Goal: Task Accomplishment & Management: Manage account settings

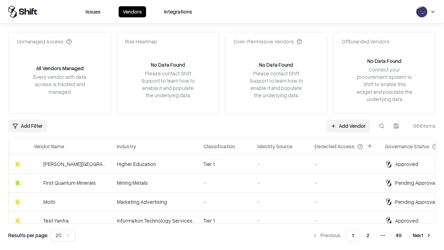
click at [348, 125] on link "Add Vendor" at bounding box center [347, 126] width 43 height 12
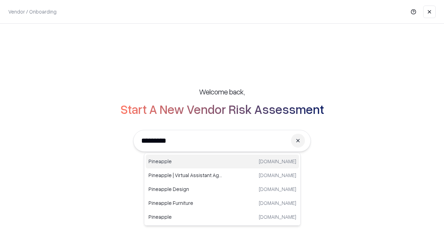
click at [222, 161] on div "Pineapple [DOMAIN_NAME]" at bounding box center [222, 161] width 153 height 14
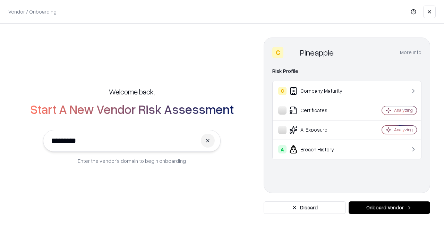
type input "*********"
click at [389, 207] on button "Onboard Vendor" at bounding box center [388, 207] width 81 height 12
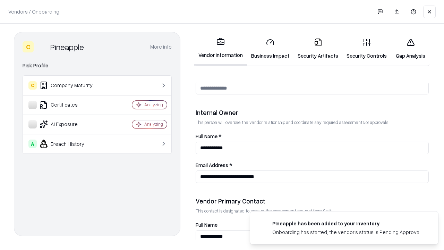
scroll to position [359, 0]
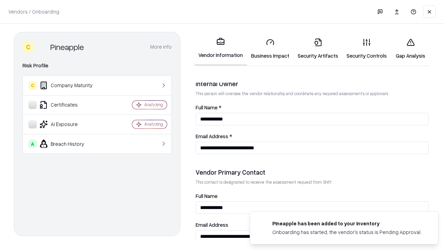
click at [270, 49] on link "Business Impact" at bounding box center [270, 49] width 46 height 32
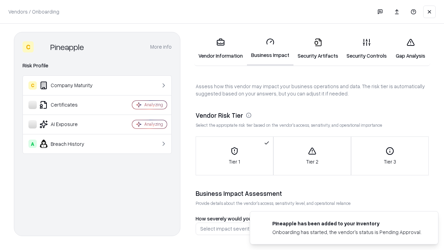
click at [317, 49] on link "Security Artifacts" at bounding box center [317, 49] width 49 height 32
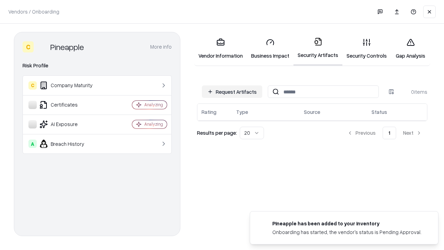
click at [232, 91] on button "Request Artifacts" at bounding box center [232, 91] width 60 height 12
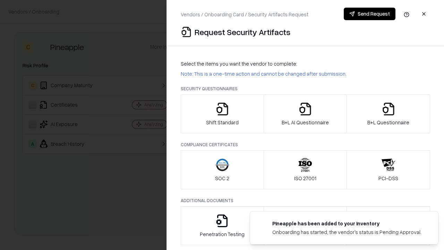
click at [222, 114] on icon "button" at bounding box center [222, 109] width 14 height 14
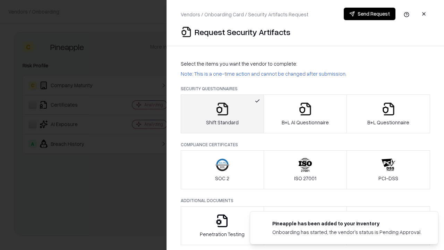
click at [369, 14] on button "Send Request" at bounding box center [369, 14] width 52 height 12
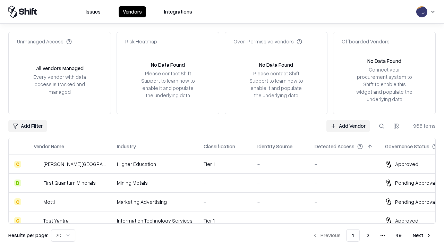
click at [381, 125] on button at bounding box center [381, 126] width 12 height 12
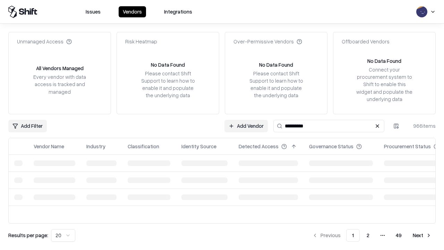
type input "*********"
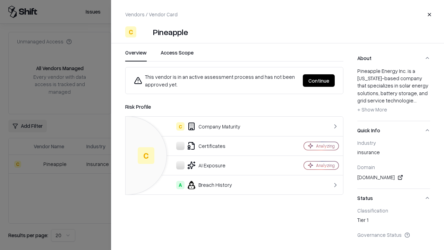
click at [319, 80] on button "Continue" at bounding box center [319, 80] width 32 height 12
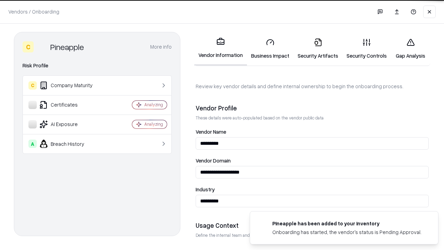
click at [317, 49] on link "Security Artifacts" at bounding box center [317, 49] width 49 height 32
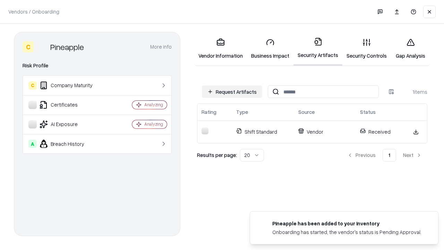
click at [366, 49] on link "Security Controls" at bounding box center [366, 49] width 49 height 32
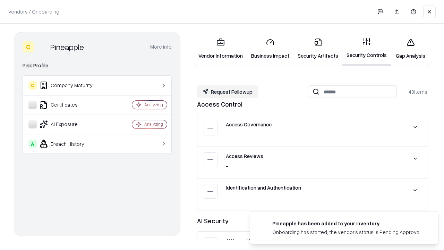
click at [227, 91] on button "Request Followup" at bounding box center [227, 91] width 61 height 12
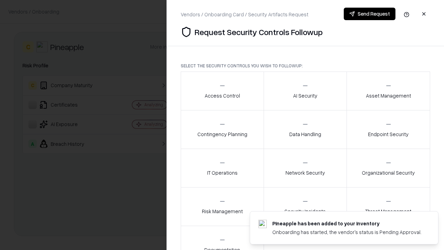
click at [222, 91] on div "Access Control" at bounding box center [221, 90] width 35 height 17
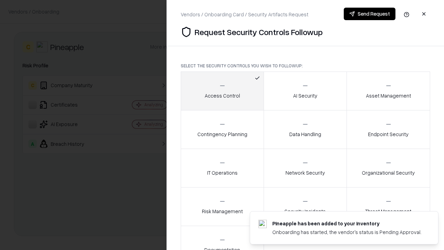
click at [369, 14] on button "Send Request" at bounding box center [369, 14] width 52 height 12
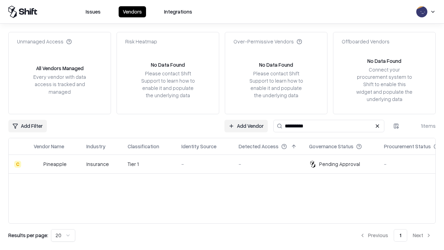
type input "*********"
click at [226, 164] on div "-" at bounding box center [204, 163] width 46 height 7
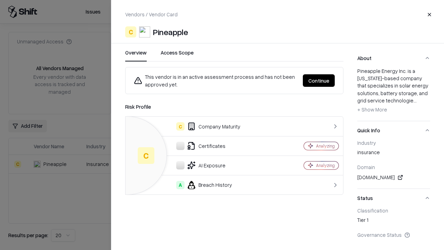
click at [319, 80] on button "Continue" at bounding box center [319, 80] width 32 height 12
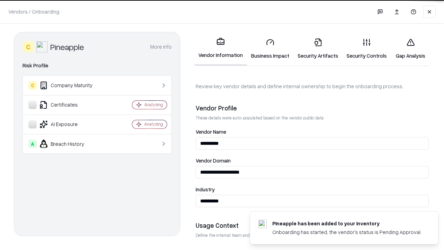
click at [410, 49] on link "Gap Analysis" at bounding box center [410, 49] width 39 height 32
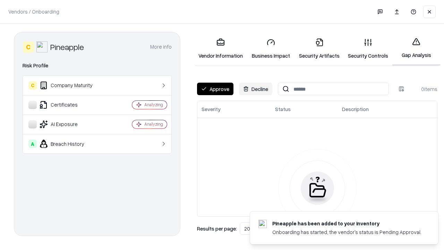
click at [215, 89] on button "Approve" at bounding box center [215, 88] width 36 height 12
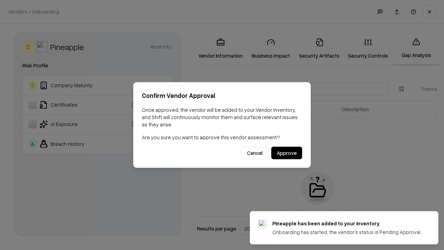
click at [286, 152] on button "Approve" at bounding box center [286, 153] width 31 height 12
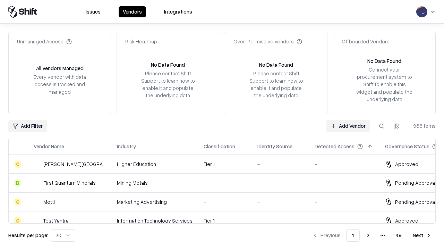
type input "*********"
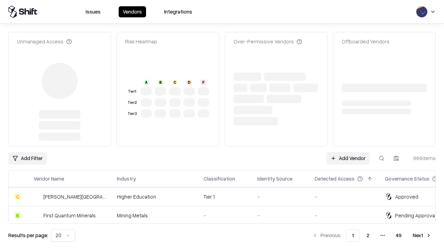
click at [348, 152] on link "Add Vendor" at bounding box center [347, 158] width 43 height 12
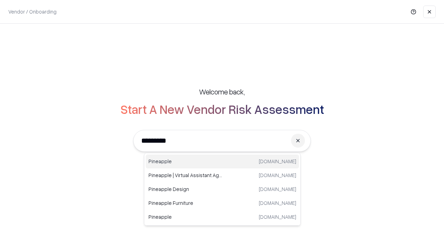
click at [222, 161] on div "Pineapple pineappleenergy.com" at bounding box center [222, 161] width 153 height 14
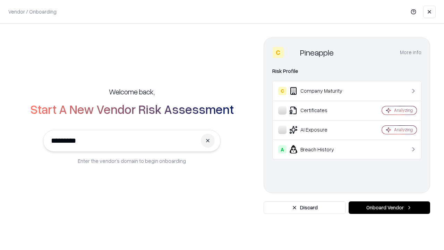
type input "*********"
click at [389, 207] on button "Onboard Vendor" at bounding box center [388, 207] width 81 height 12
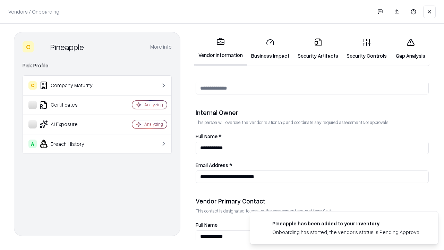
scroll to position [359, 0]
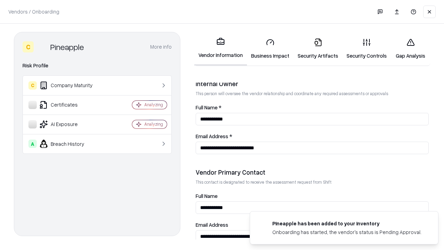
click at [410, 49] on link "Gap Analysis" at bounding box center [410, 49] width 39 height 32
